Goal: Information Seeking & Learning: Understand process/instructions

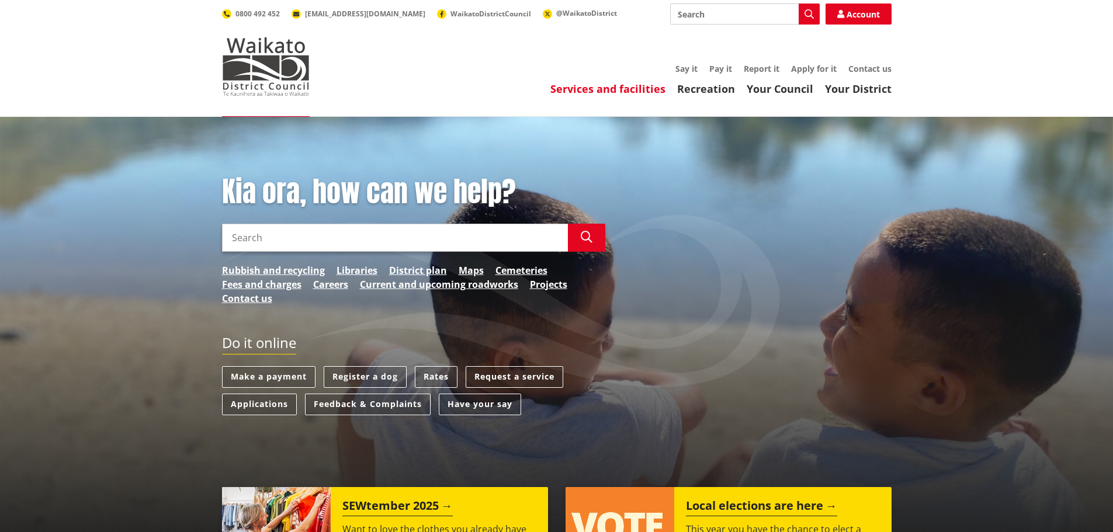
click at [575, 89] on link "Services and facilities" at bounding box center [607, 89] width 115 height 14
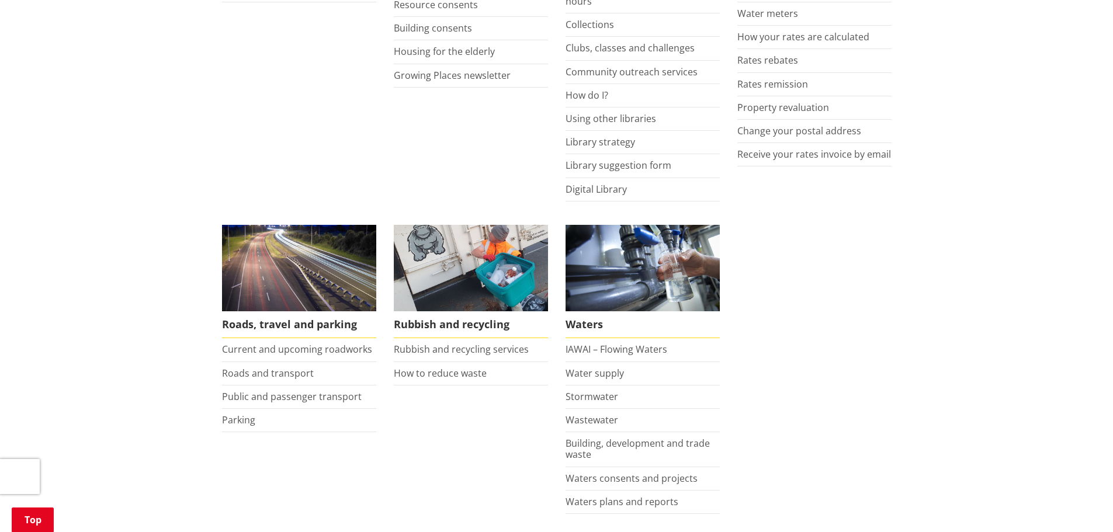
scroll to position [643, 0]
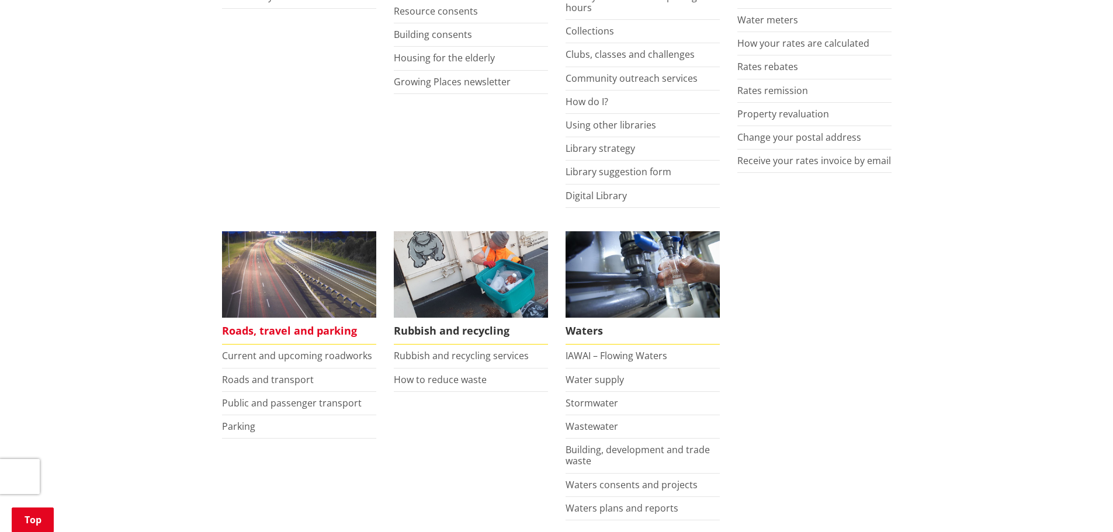
click at [286, 296] on img at bounding box center [299, 274] width 154 height 87
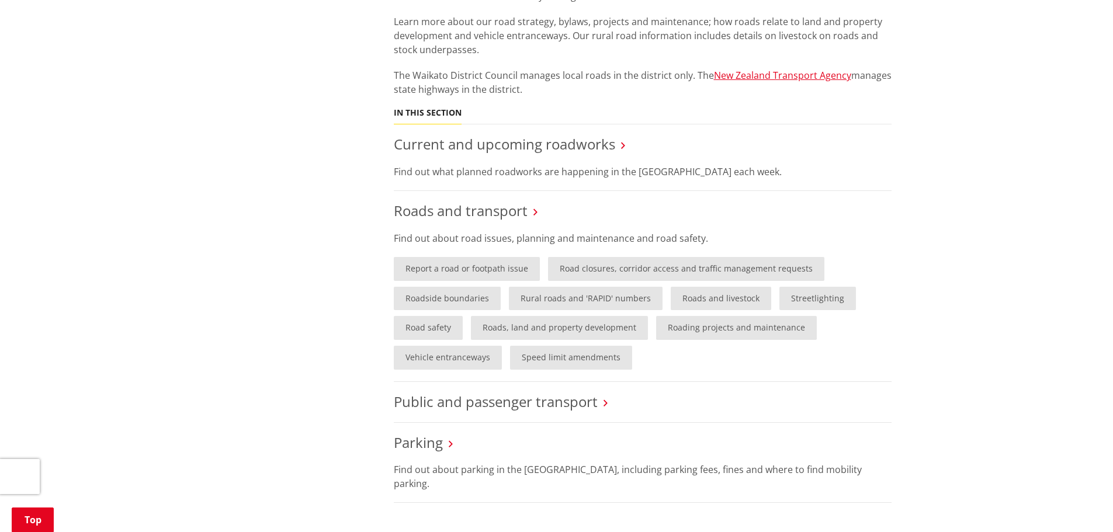
scroll to position [526, 0]
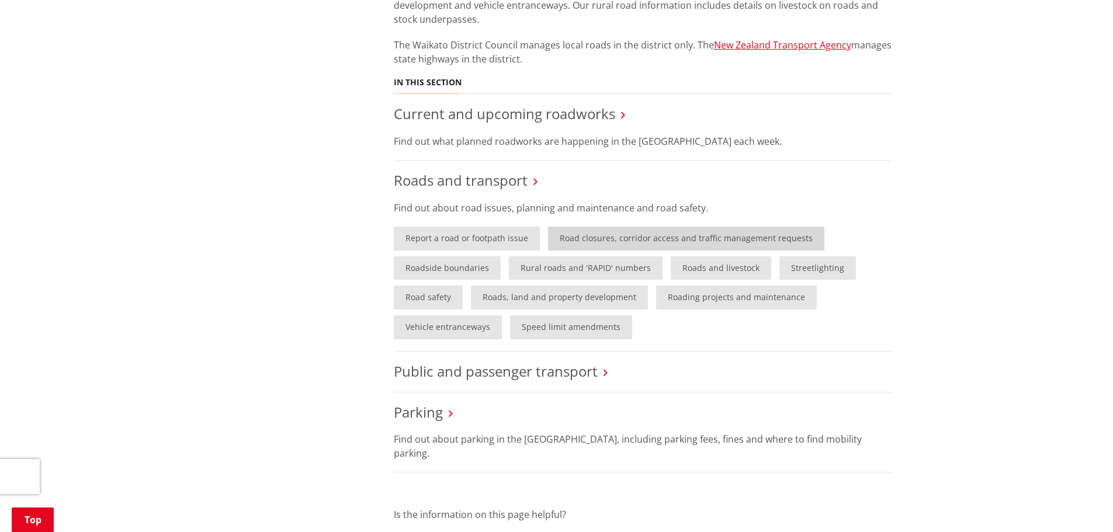
click at [664, 241] on link "Road closures, corridor access and traffic management requests" at bounding box center [686, 239] width 276 height 24
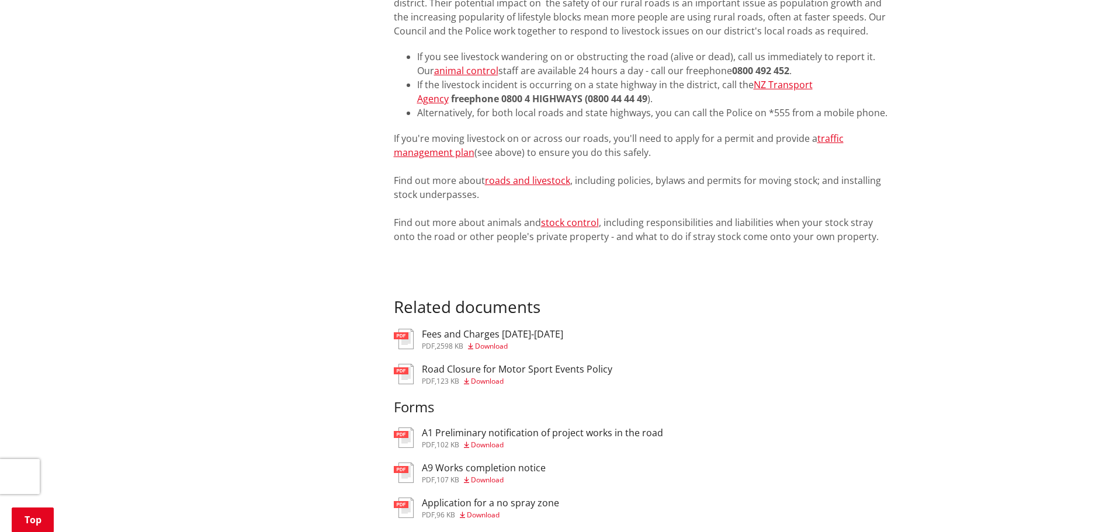
scroll to position [1811, 0]
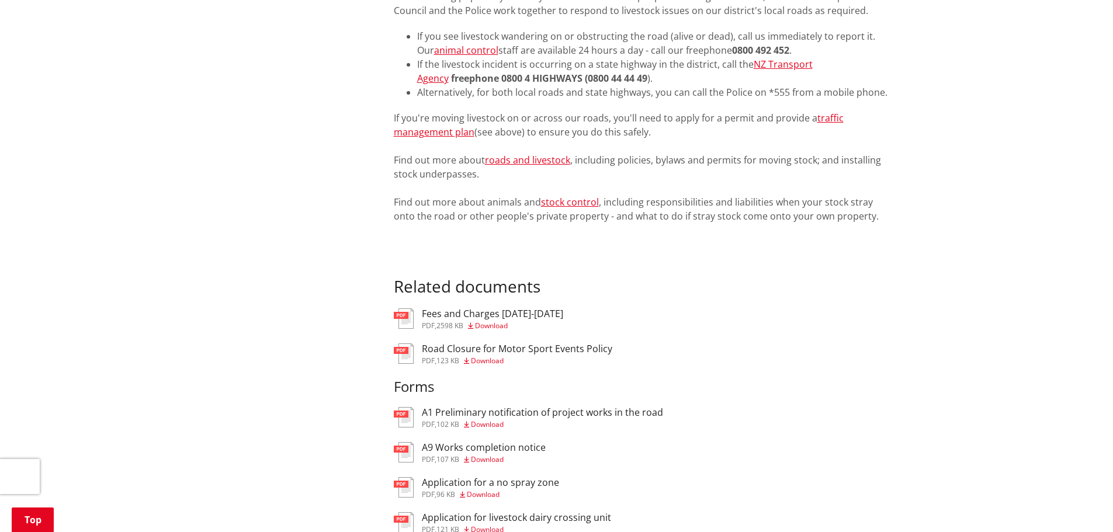
click at [522, 308] on h3 "Fees and Charges [DATE]-[DATE]" at bounding box center [492, 313] width 141 height 11
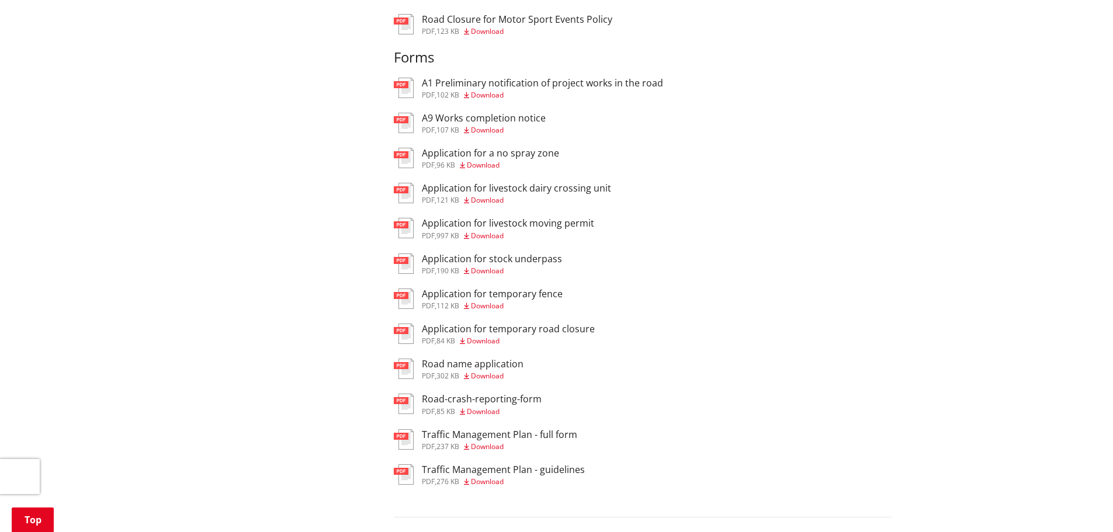
scroll to position [2161, 0]
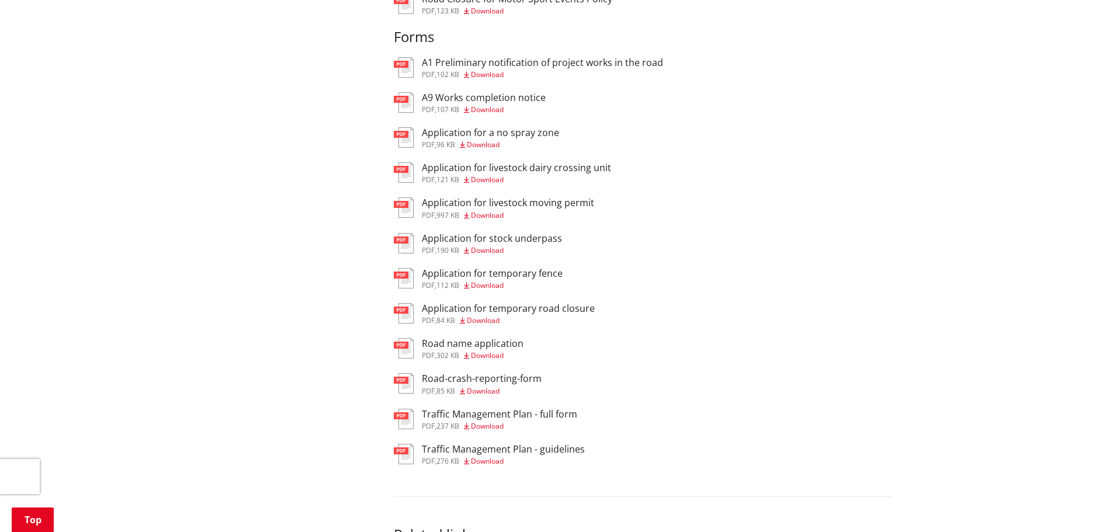
click at [566, 303] on h3 "Application for temporary road closure" at bounding box center [508, 308] width 173 height 11
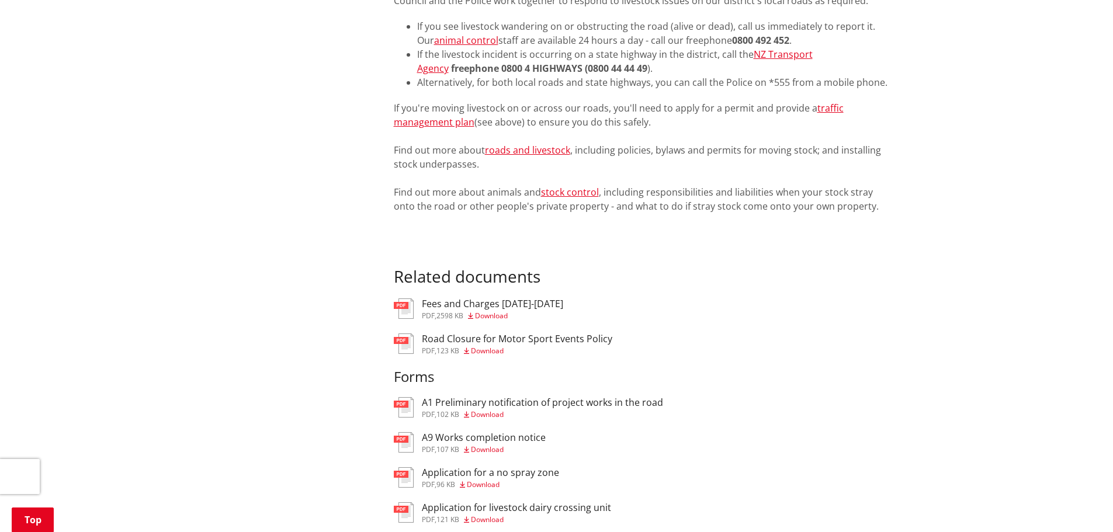
scroll to position [1810, 0]
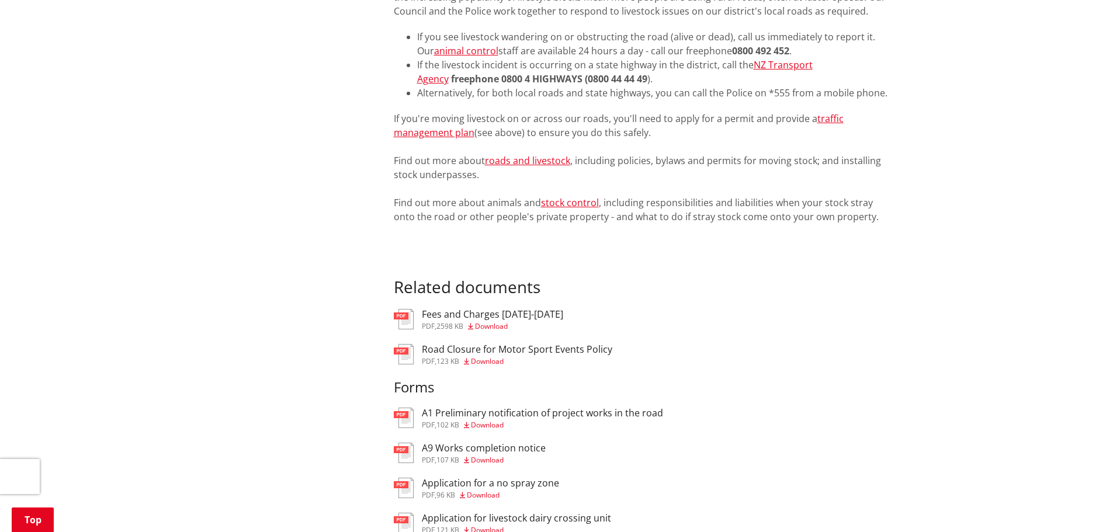
click at [495, 309] on h3 "Fees and Charges [DATE]-[DATE]" at bounding box center [492, 314] width 141 height 11
click at [525, 154] on link "roads and livestock" at bounding box center [527, 160] width 85 height 13
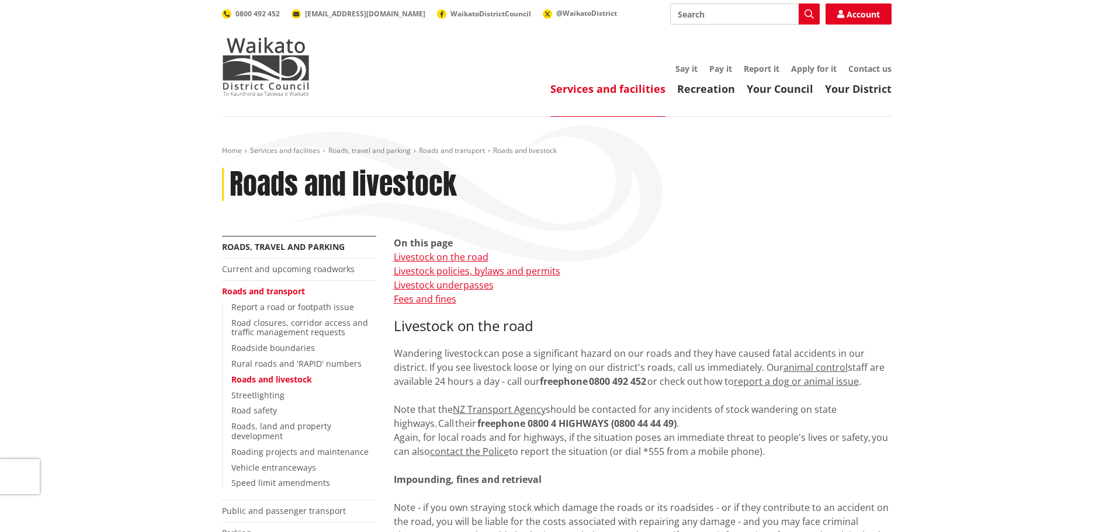
click at [746, 285] on p "On this page Livestock on the road Livestock policies, bylaws and permits Lives…" at bounding box center [643, 271] width 498 height 70
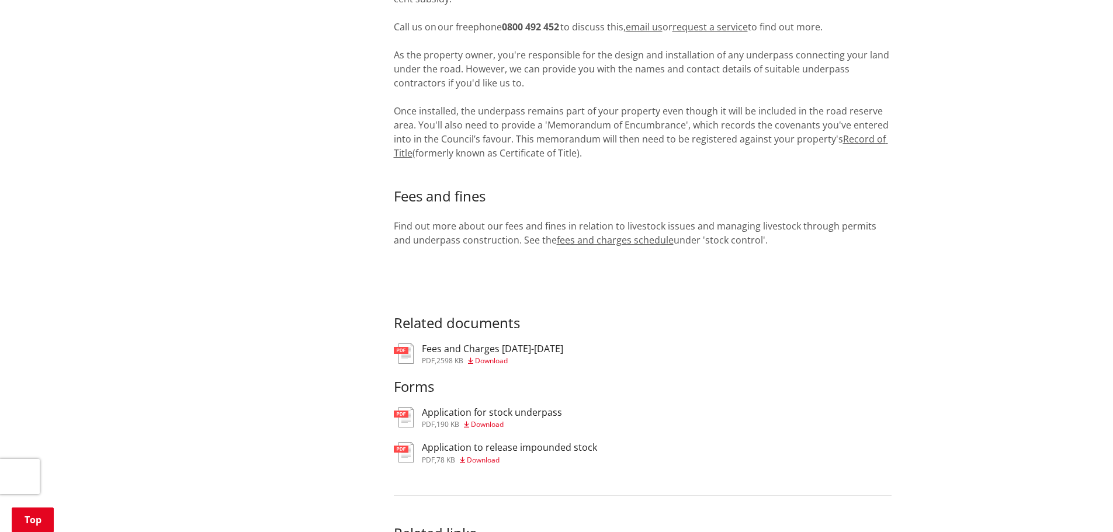
scroll to position [1811, 0]
click at [579, 238] on link "fees and charges schedule" at bounding box center [615, 240] width 117 height 13
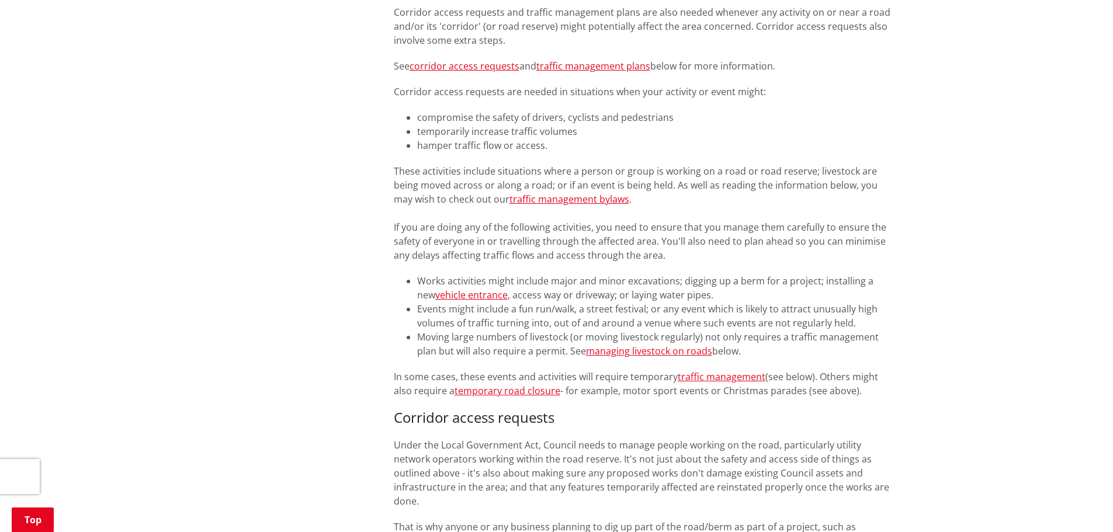
scroll to position [583, 0]
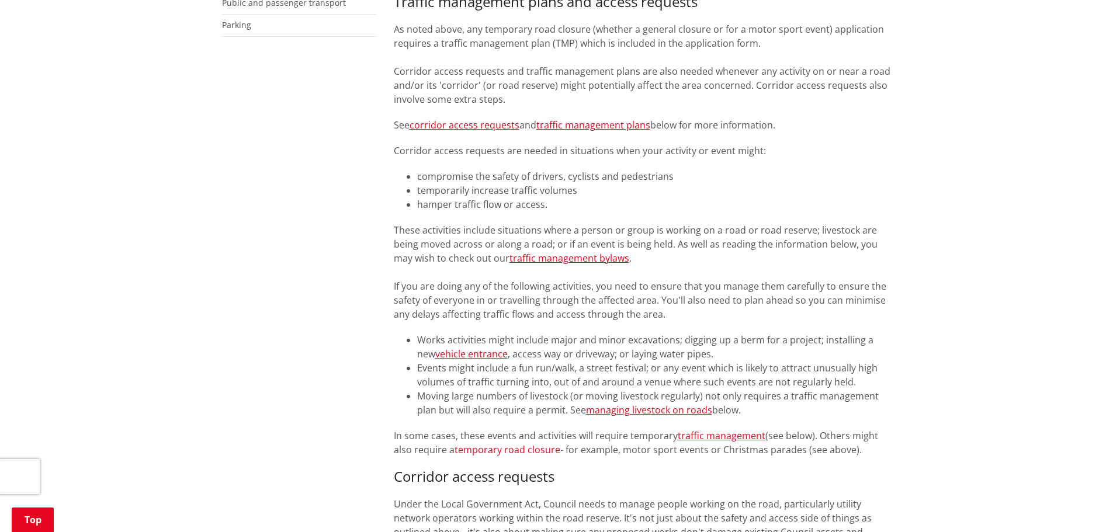
click at [504, 451] on link "temporary road closure" at bounding box center [507, 449] width 106 height 13
click at [499, 449] on link "temporary road closure" at bounding box center [507, 449] width 106 height 13
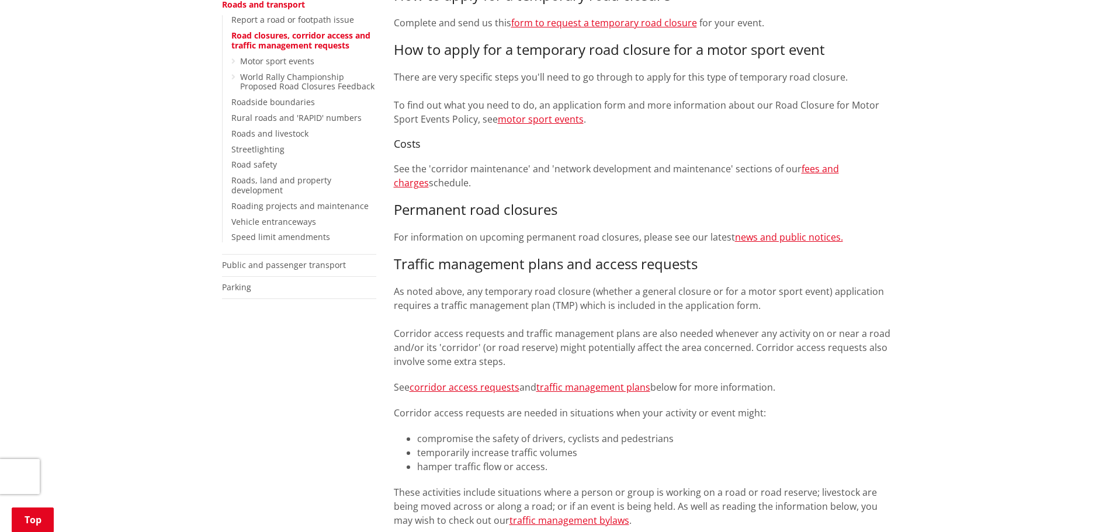
scroll to position [57, 0]
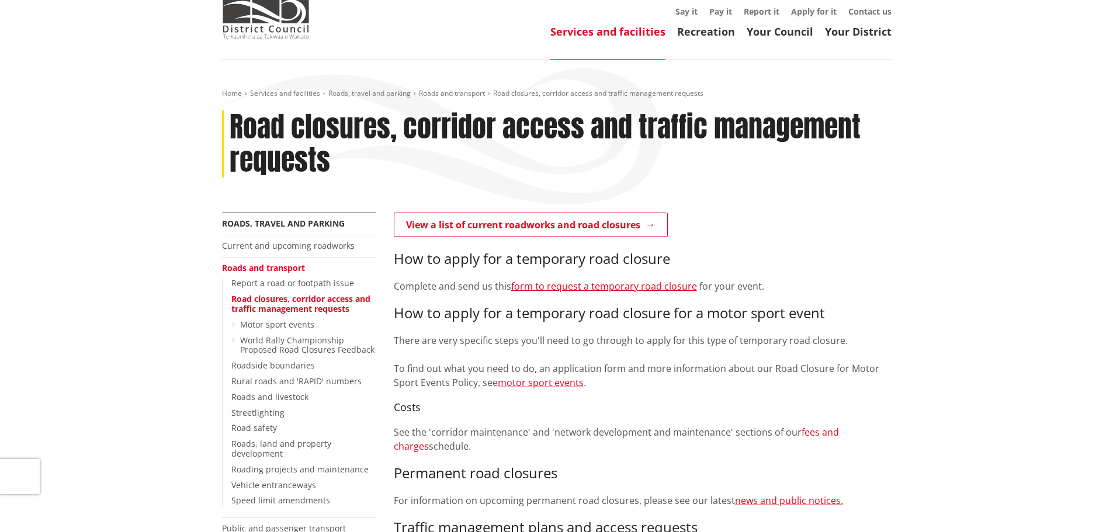
click at [808, 433] on link "fees and charges" at bounding box center [616, 439] width 445 height 27
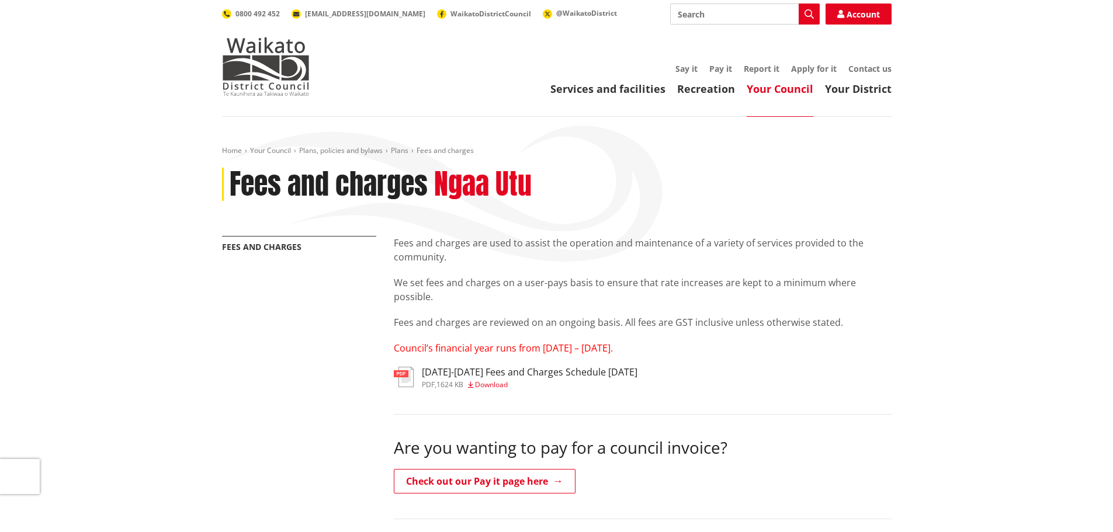
click at [596, 371] on h3 "[DATE]-[DATE] Fees and Charges Schedule [DATE]" at bounding box center [530, 372] width 216 height 11
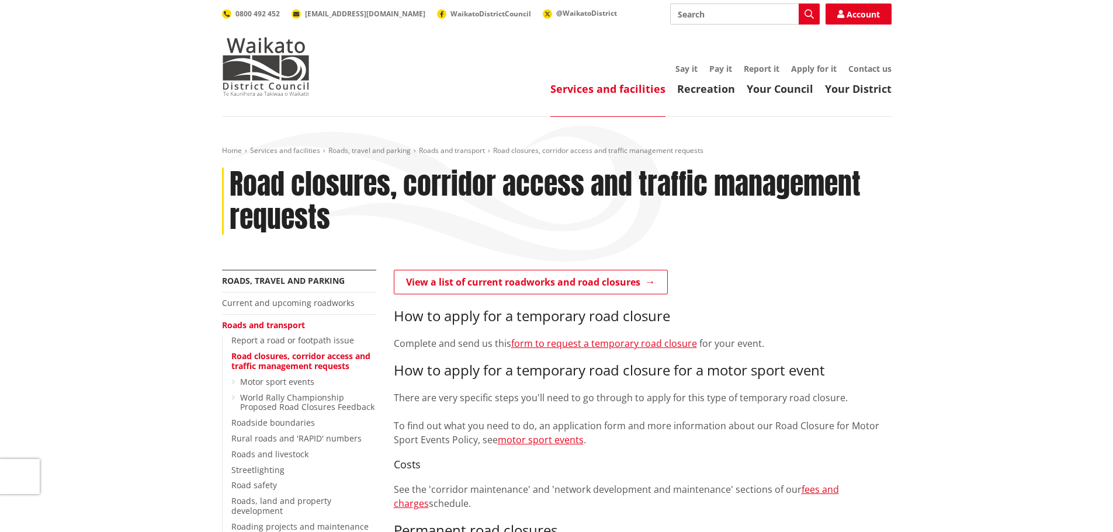
scroll to position [57, 0]
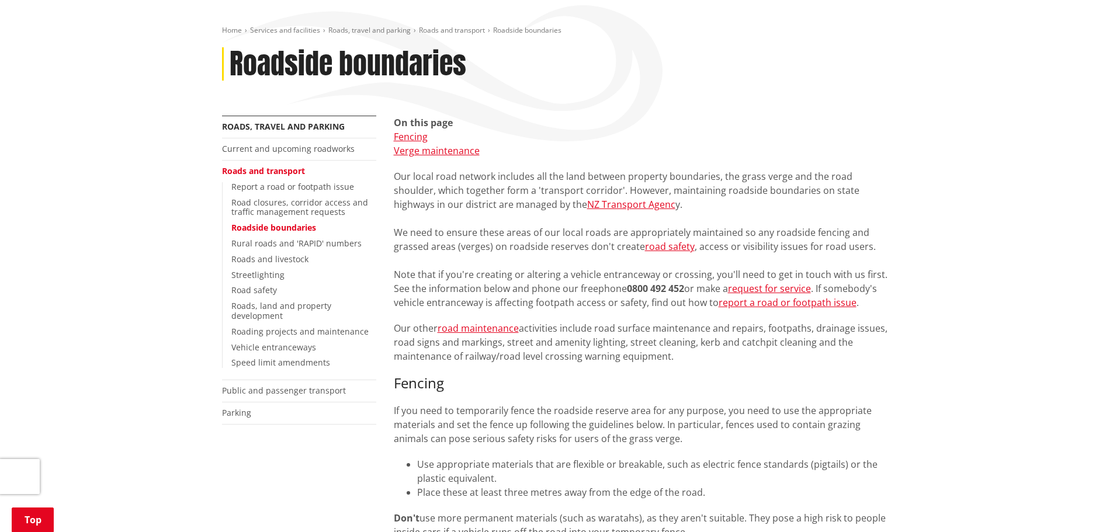
scroll to position [117, 0]
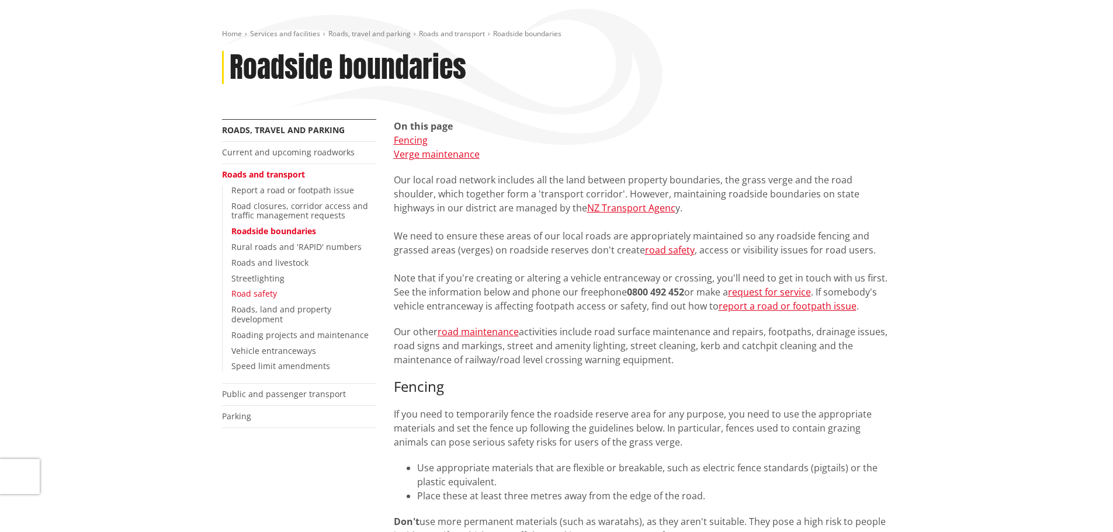
click at [258, 291] on link "Road safety" at bounding box center [254, 293] width 46 height 11
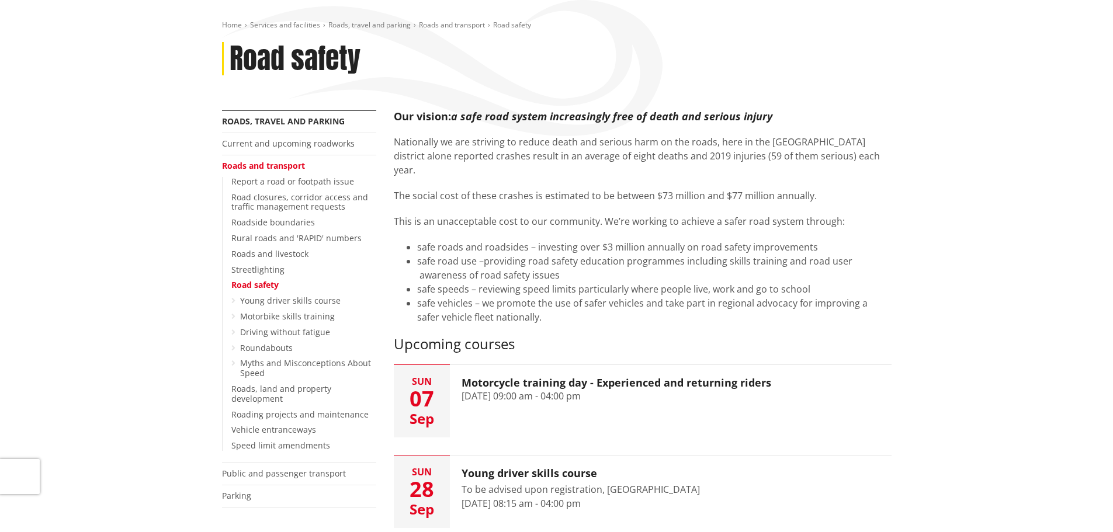
scroll to position [117, 0]
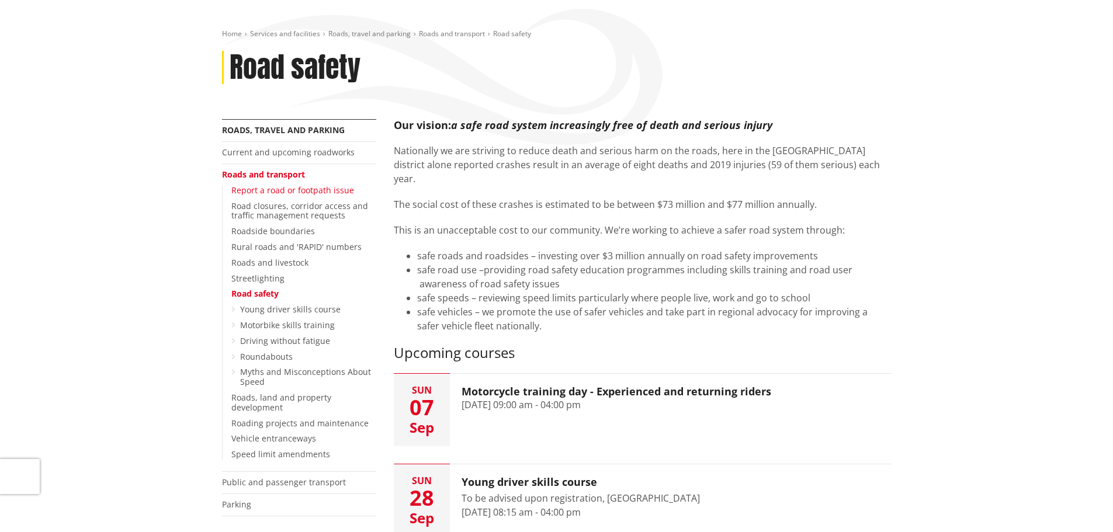
click at [292, 190] on link "Report a road or footpath issue" at bounding box center [292, 190] width 123 height 11
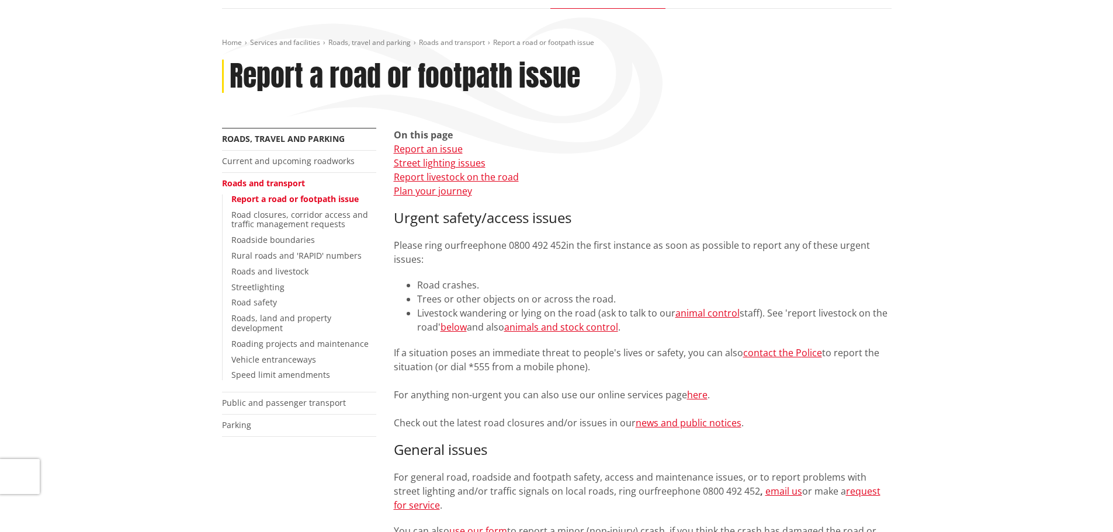
scroll to position [117, 0]
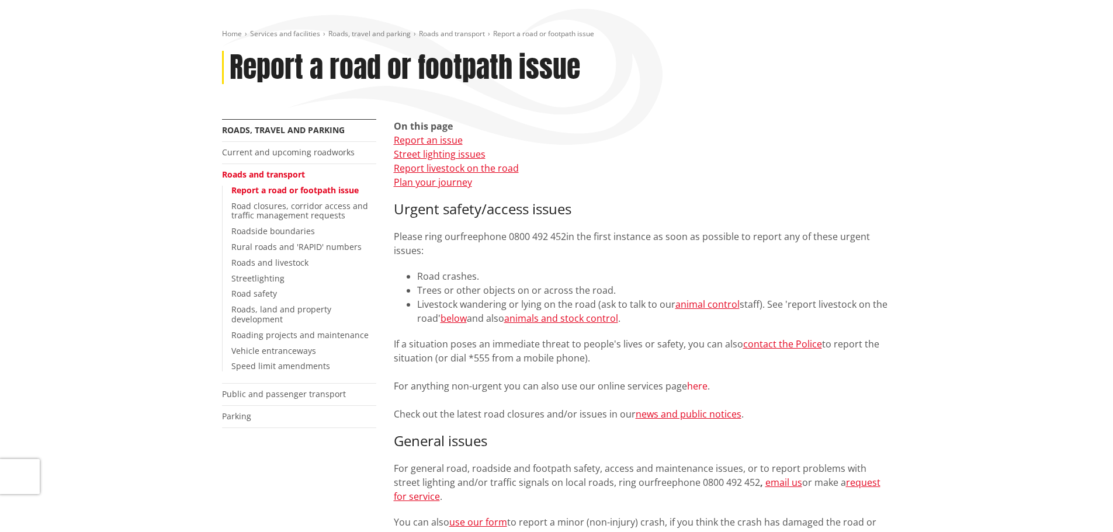
click at [694, 388] on link "here" at bounding box center [697, 386] width 20 height 13
